Goal: Check status: Check status

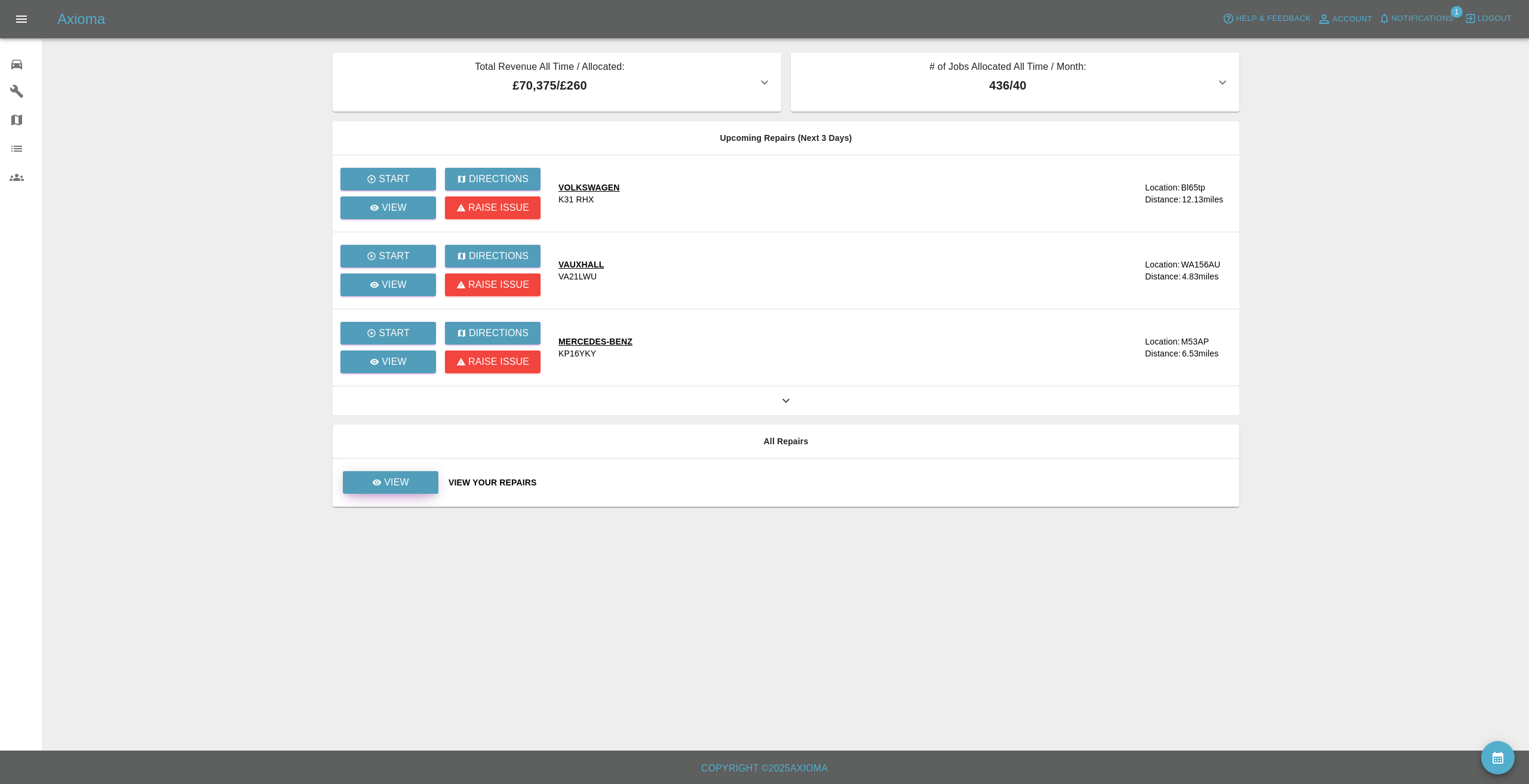
click at [430, 481] on link "View" at bounding box center [390, 482] width 96 height 23
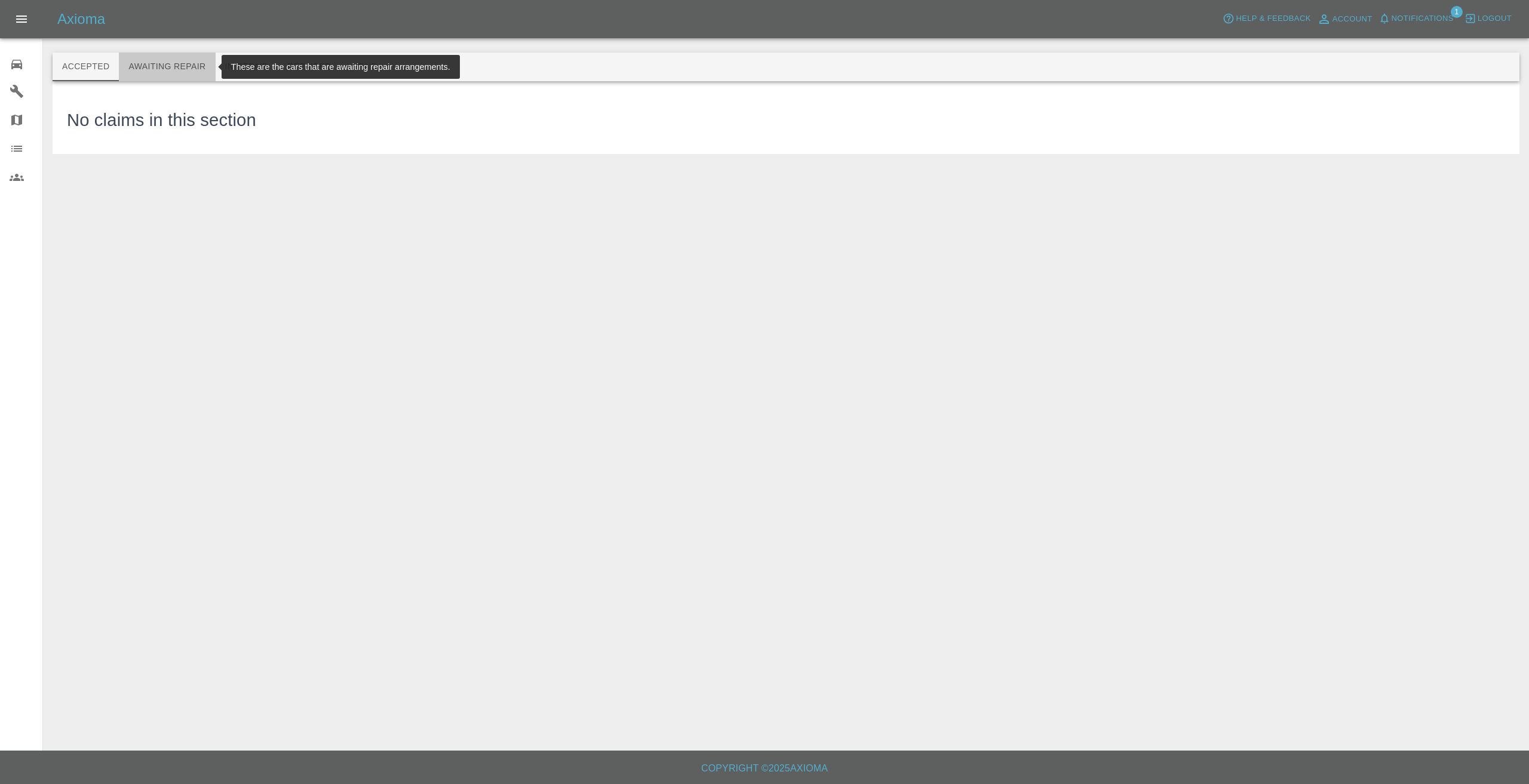
click at [181, 66] on button "Awaiting Repair" at bounding box center [167, 66] width 96 height 29
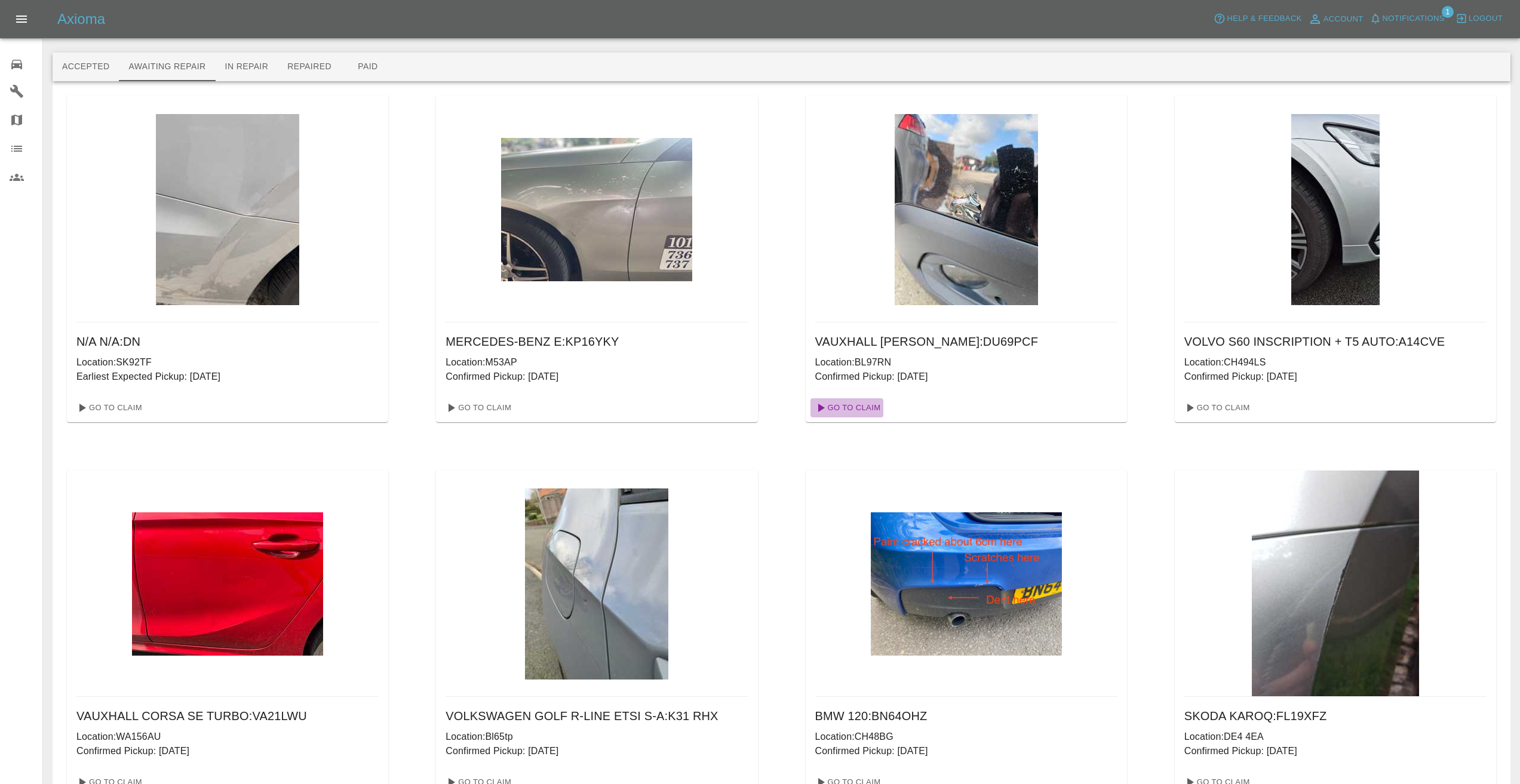
click at [846, 403] on link "Go To Claim" at bounding box center [847, 408] width 74 height 19
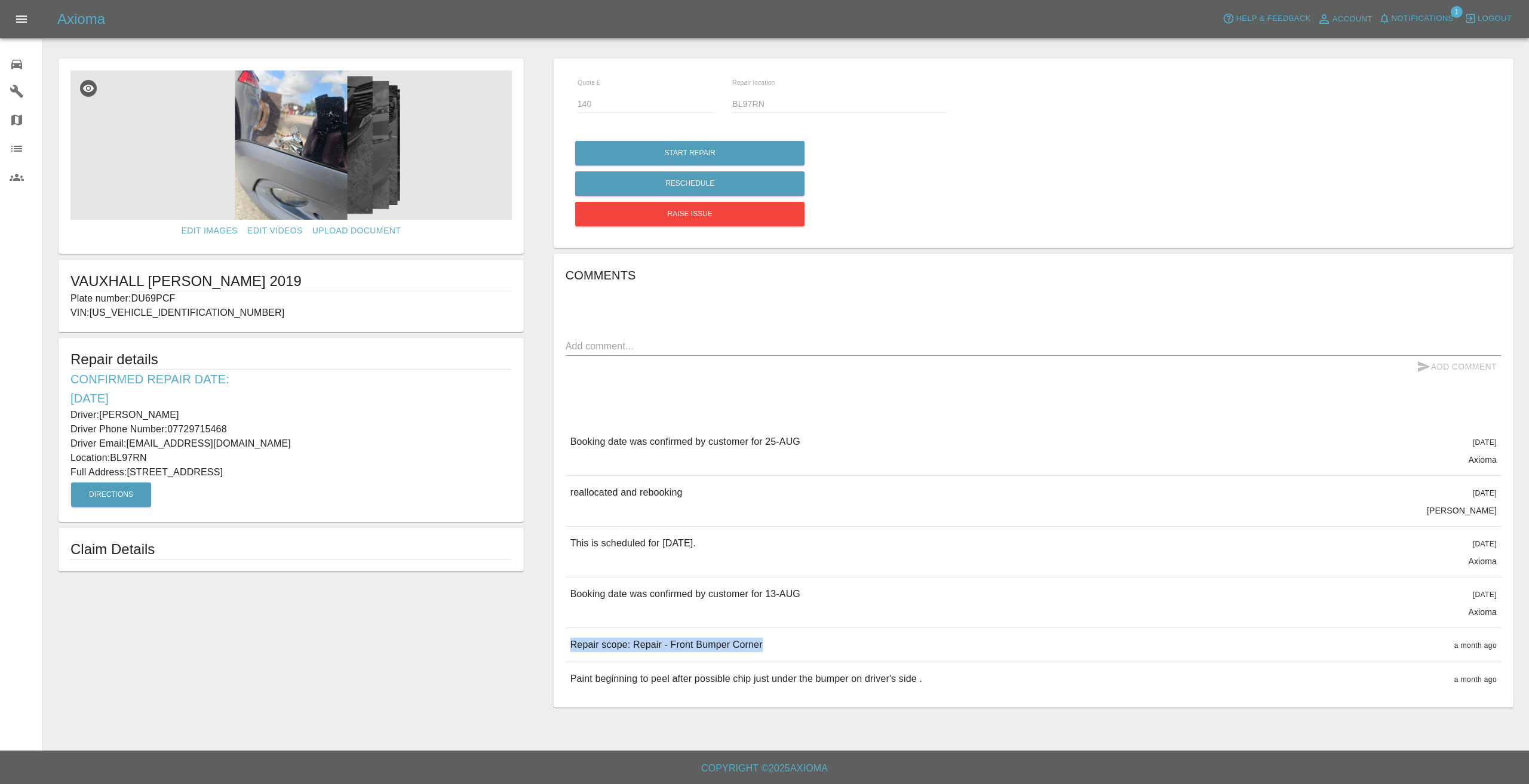
drag, startPoint x: 766, startPoint y: 650, endPoint x: 568, endPoint y: 649, distance: 198.0
click at [568, 649] on div "Repair scope: Repair - Front Bumper Corner a month ago" at bounding box center [1033, 645] width 936 height 33
copy p "Repair scope: Repair - Front Bumper Corner"
click at [321, 142] on img at bounding box center [291, 145] width 441 height 149
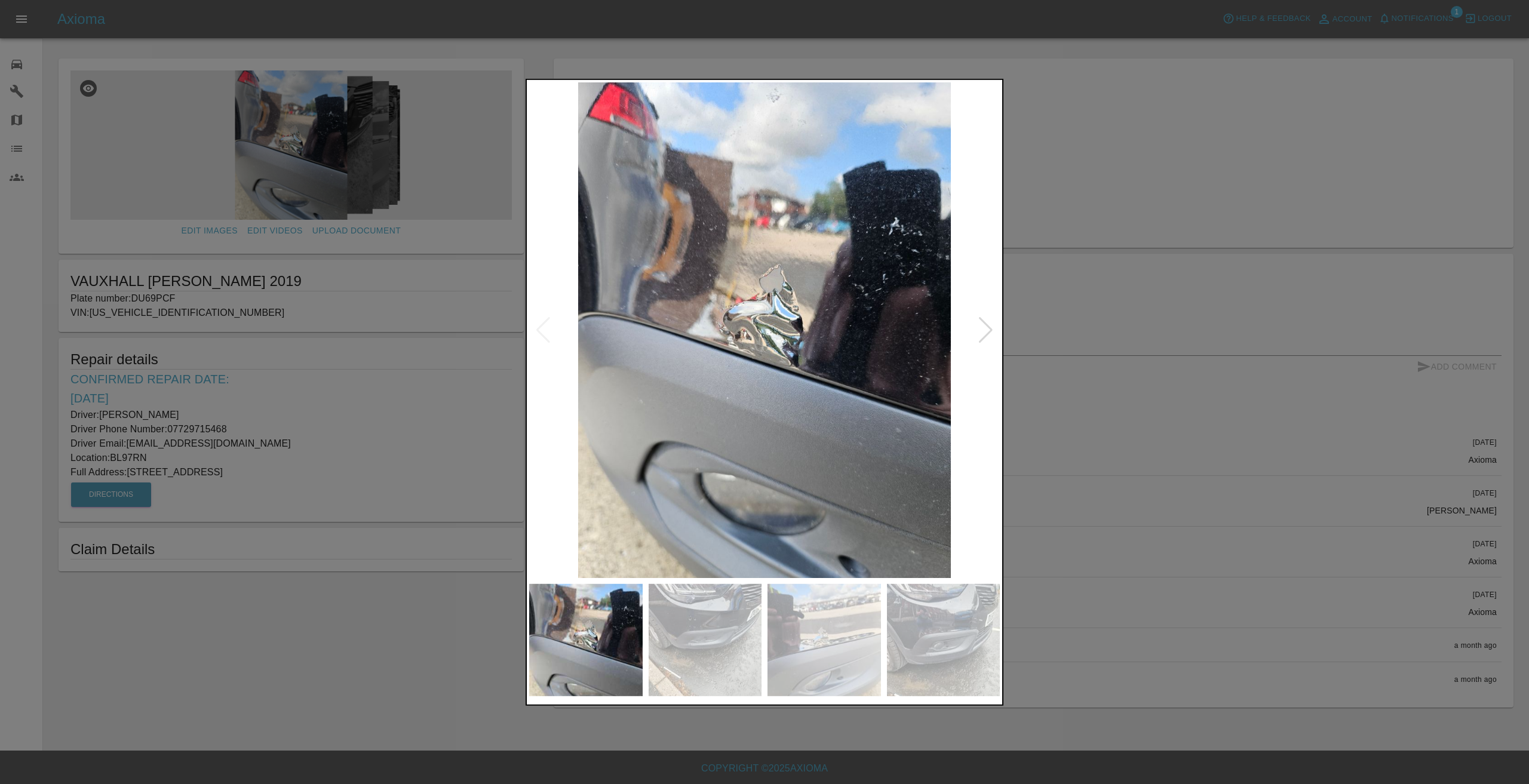
click at [984, 329] on div at bounding box center [986, 329] width 16 height 26
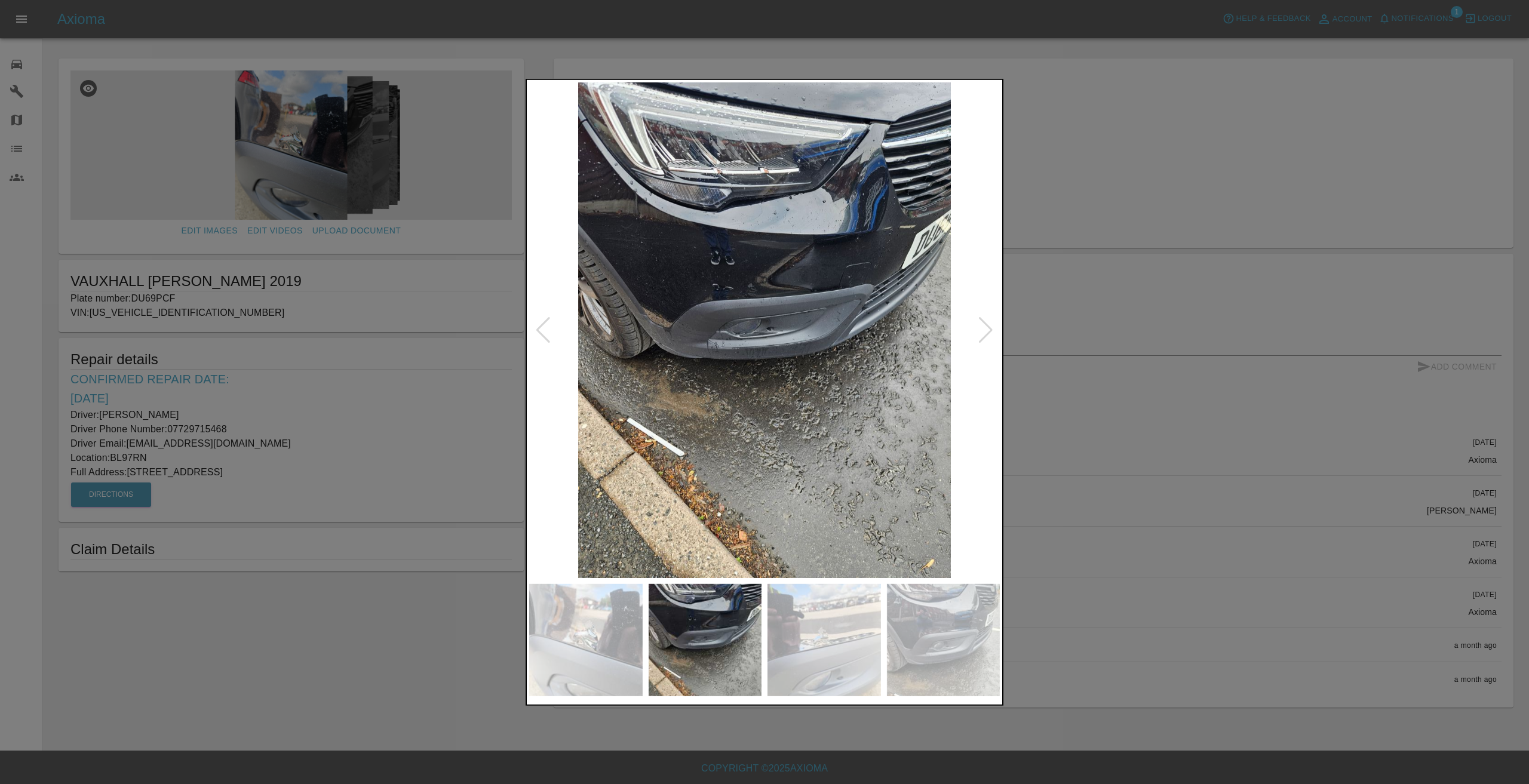
click at [890, 147] on img at bounding box center [764, 329] width 471 height 496
click at [1088, 116] on div at bounding box center [764, 392] width 1529 height 784
